Goal: Navigation & Orientation: Find specific page/section

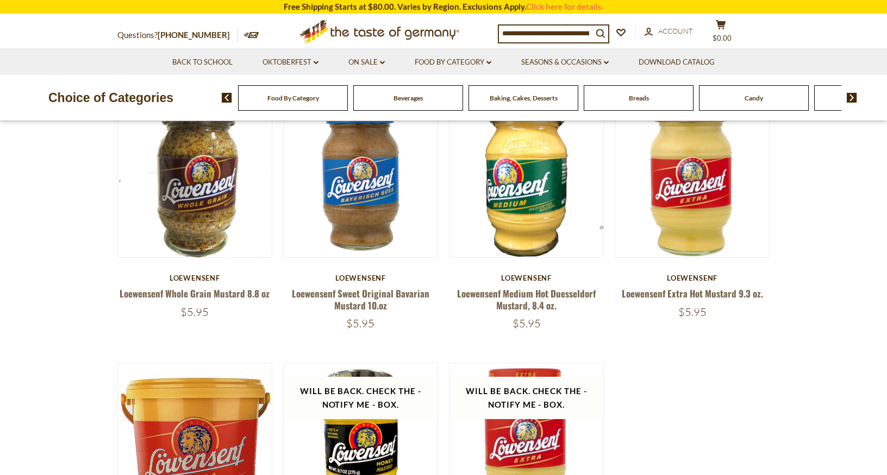
scroll to position [100, 0]
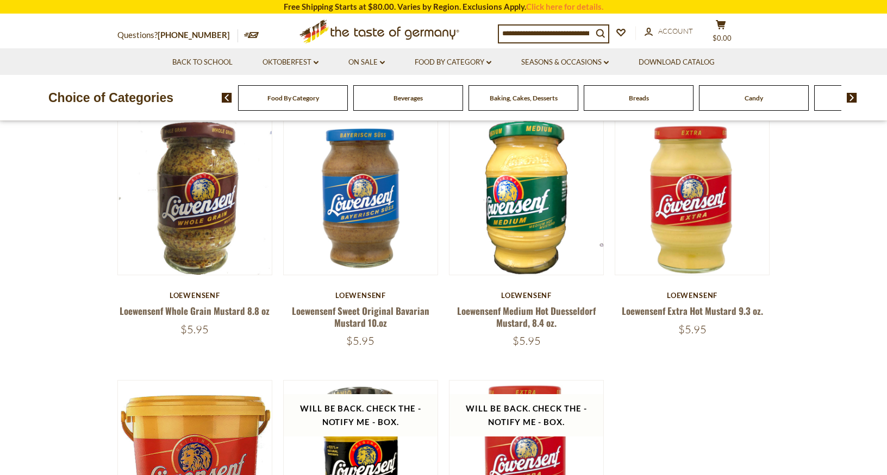
click at [297, 104] on div "Food By Category" at bounding box center [293, 98] width 110 height 26
click at [296, 104] on div "Food By Category" at bounding box center [293, 98] width 110 height 26
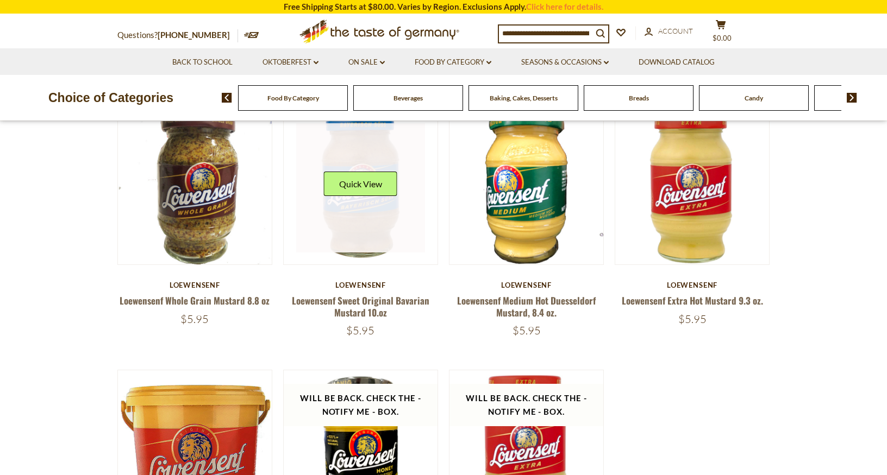
scroll to position [0, 0]
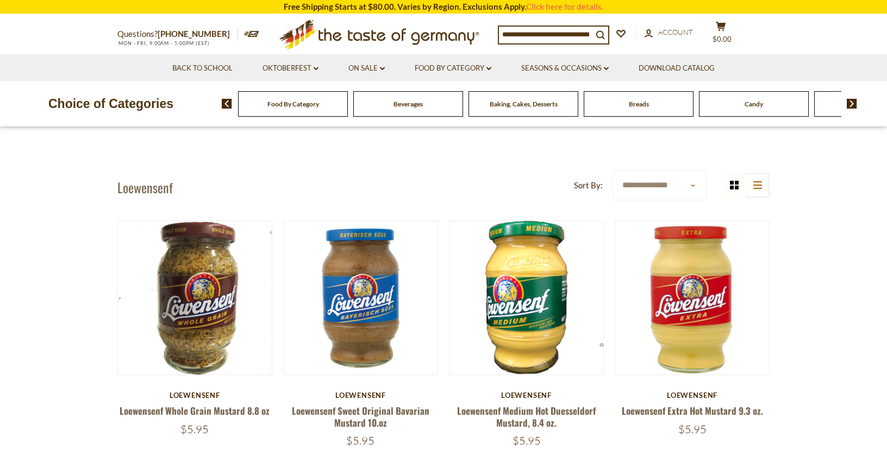
click at [229, 108] on img at bounding box center [227, 104] width 10 height 10
click at [228, 104] on img at bounding box center [227, 104] width 10 height 10
click at [291, 103] on span "Food By Category" at bounding box center [293, 104] width 52 height 8
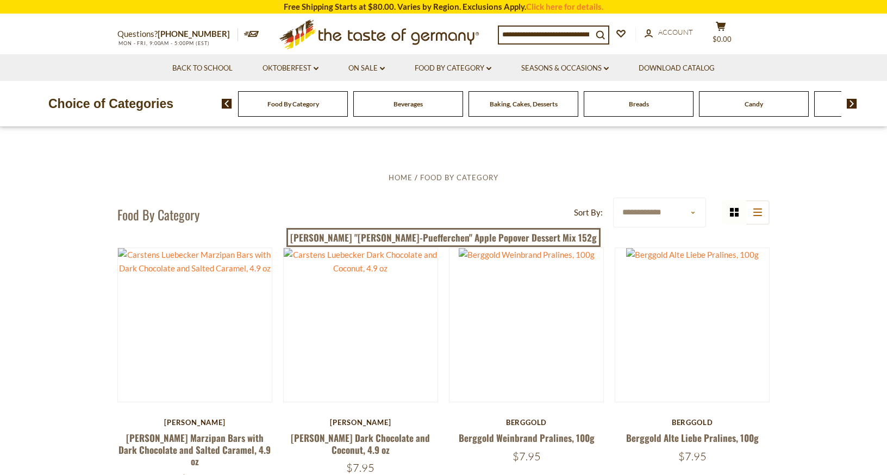
click at [418, 101] on span "Beverages" at bounding box center [407, 104] width 29 height 8
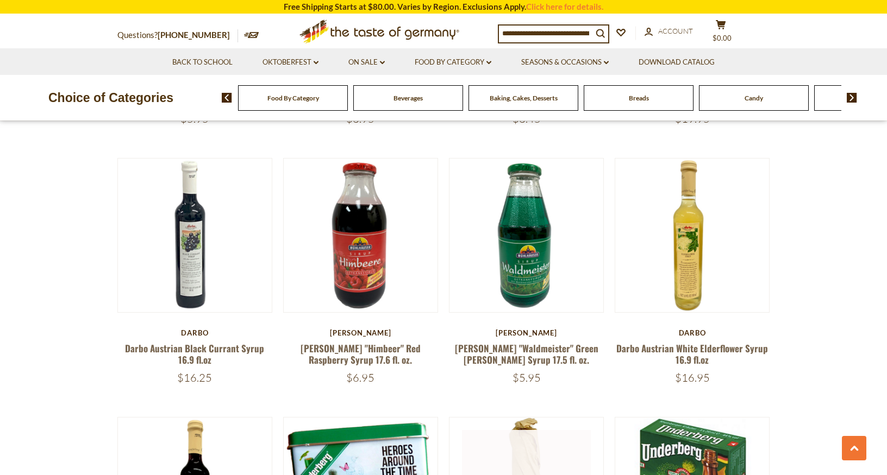
scroll to position [1089, 0]
click at [851, 99] on img at bounding box center [851, 98] width 10 height 10
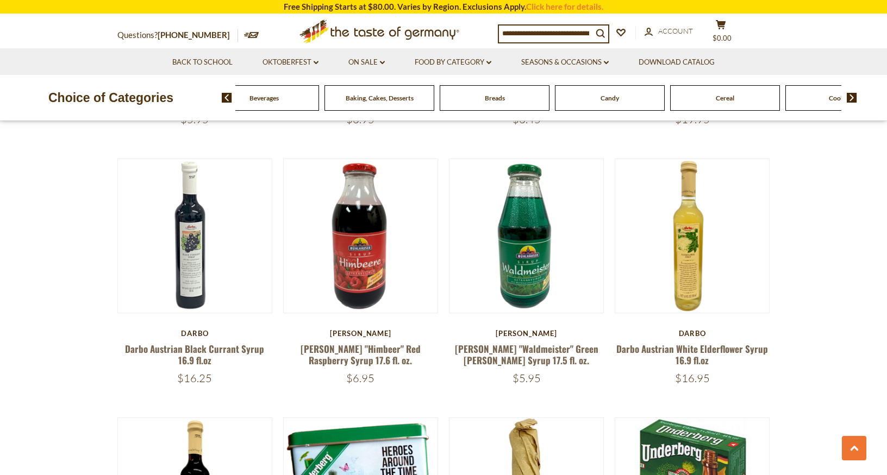
click at [851, 99] on img at bounding box center [851, 98] width 10 height 10
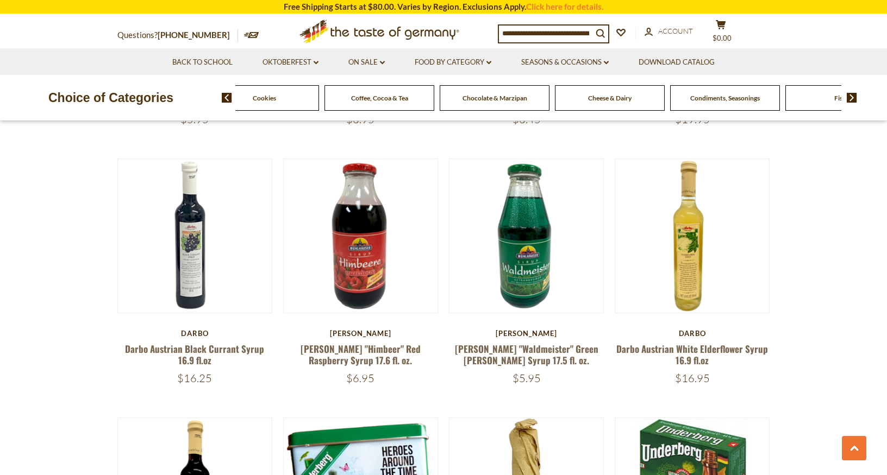
click at [606, 99] on span "Cheese & Dairy" at bounding box center [609, 98] width 43 height 8
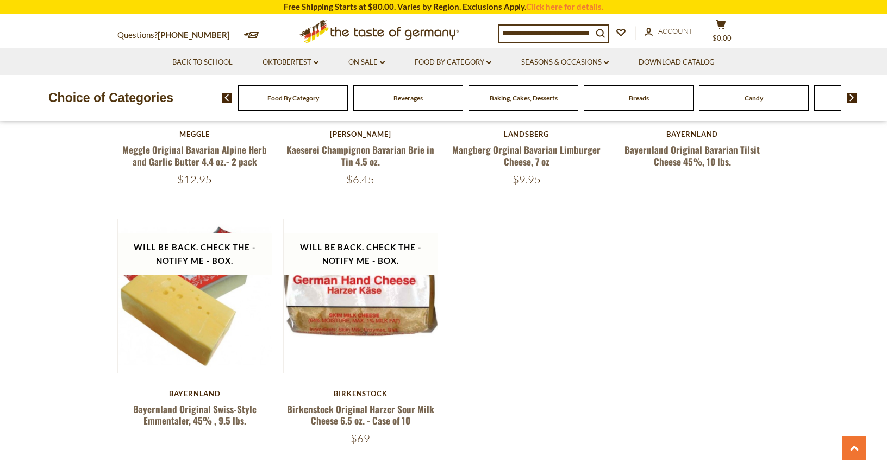
scroll to position [1305, 0]
